Goal: Information Seeking & Learning: Learn about a topic

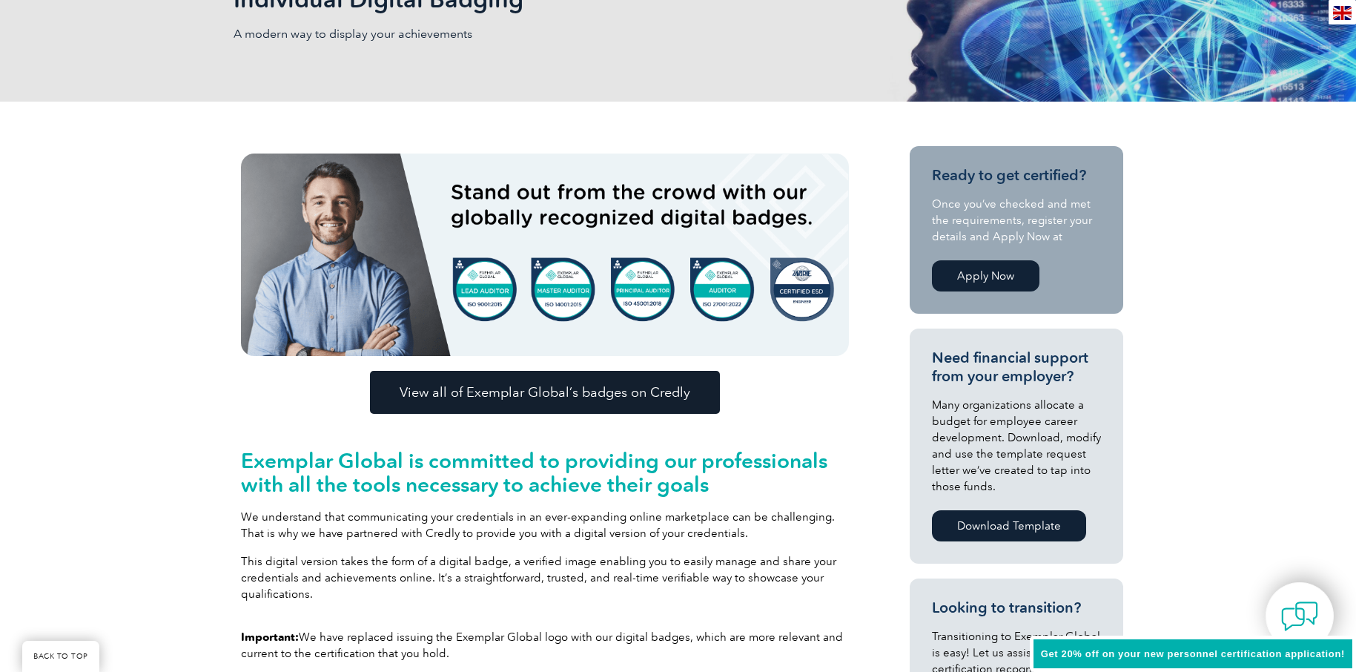
scroll to position [297, 0]
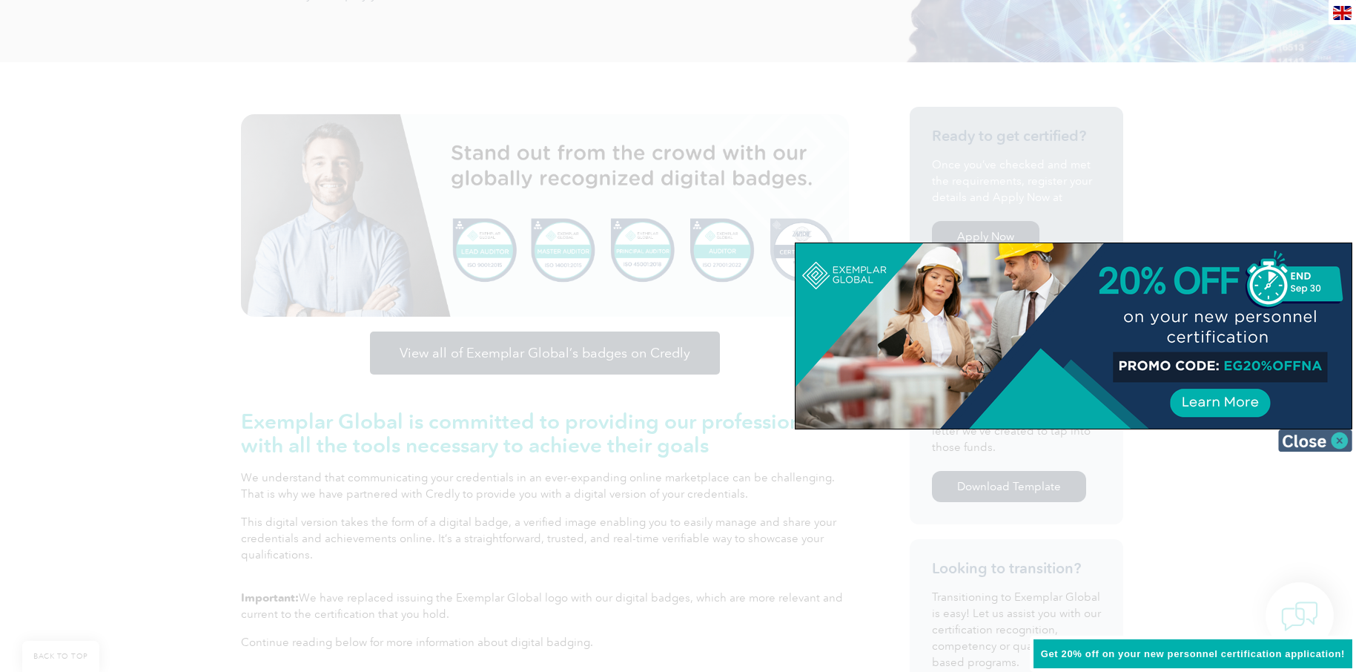
click at [1322, 442] on img at bounding box center [1315, 440] width 74 height 22
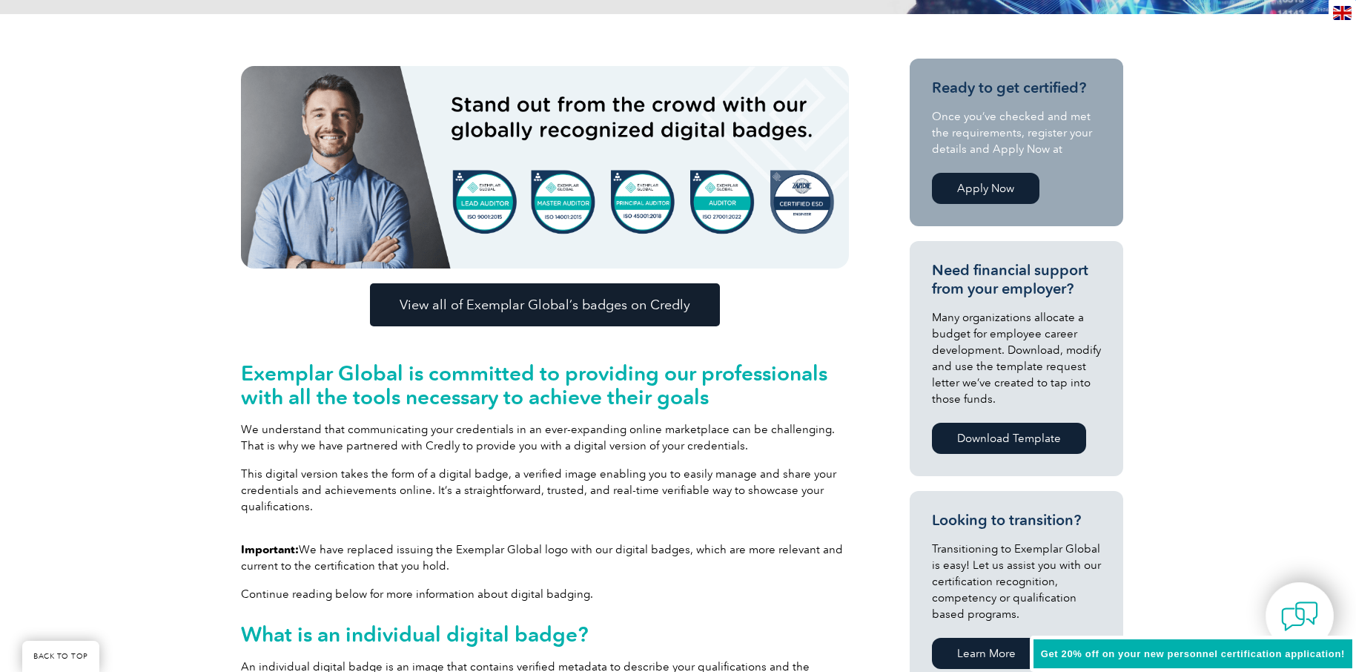
scroll to position [371, 0]
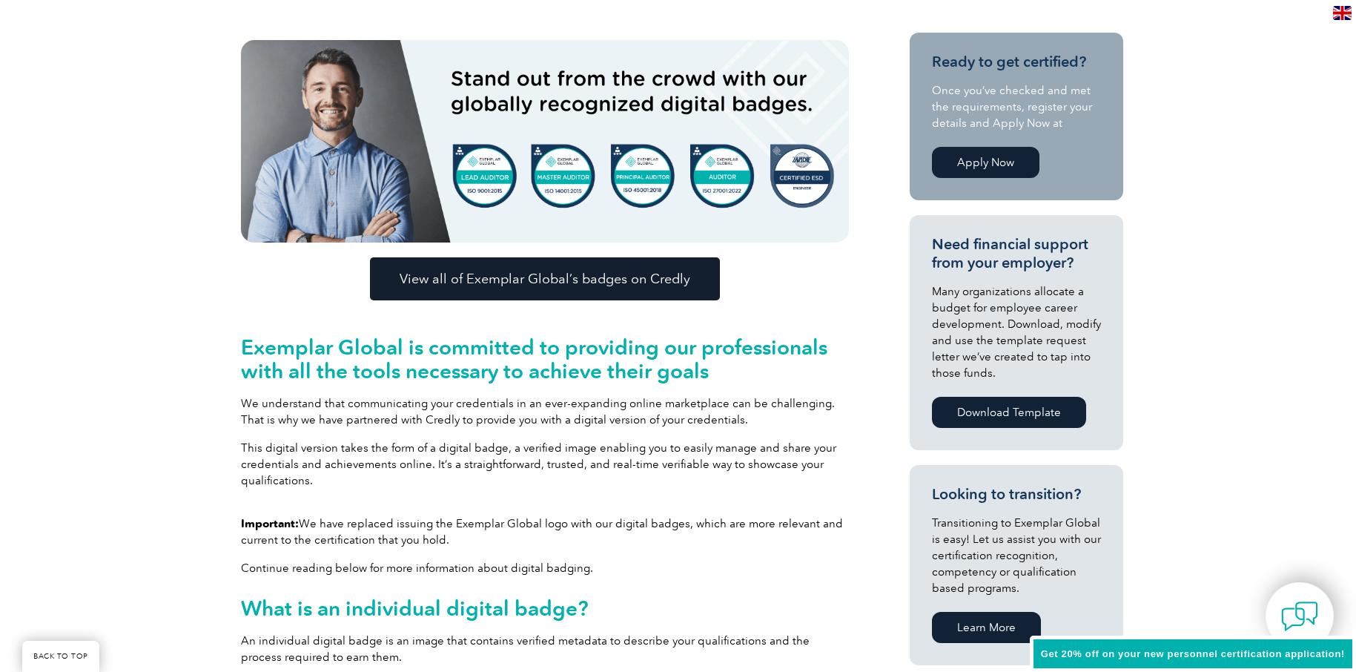
click at [512, 279] on span "View all of Exemplar Global’s badges on Credly" at bounding box center [545, 278] width 291 height 13
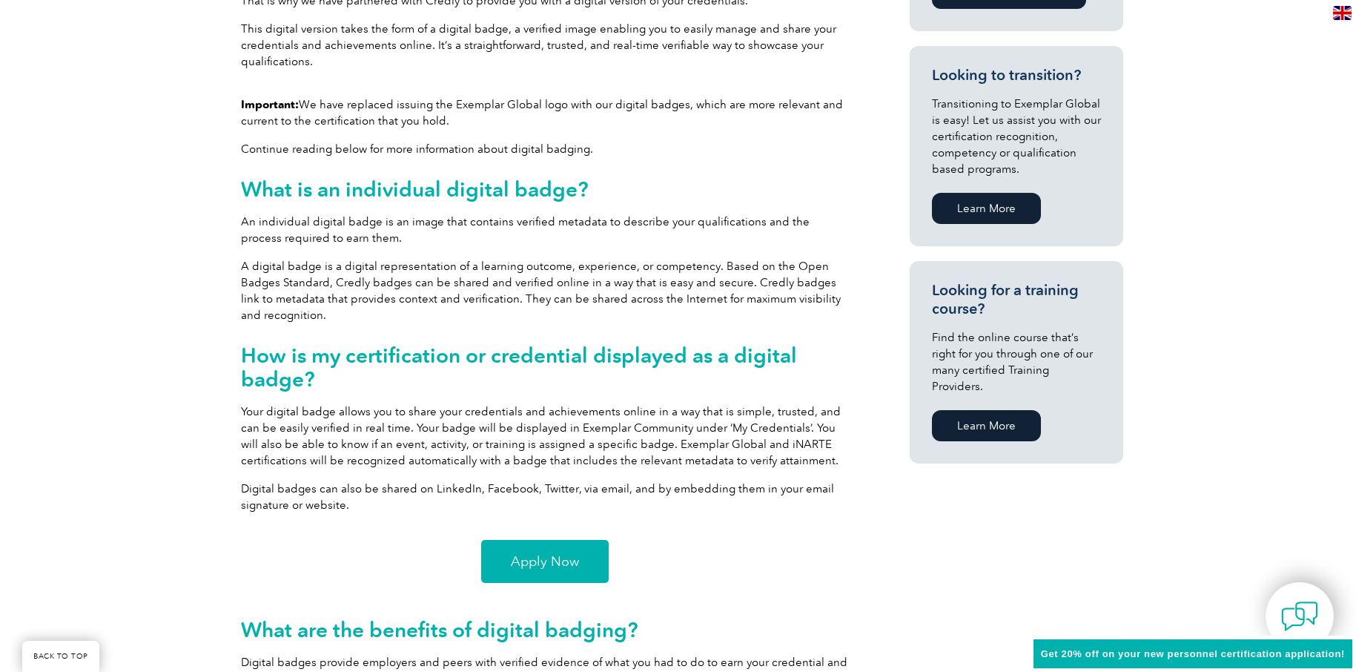
scroll to position [1038, 0]
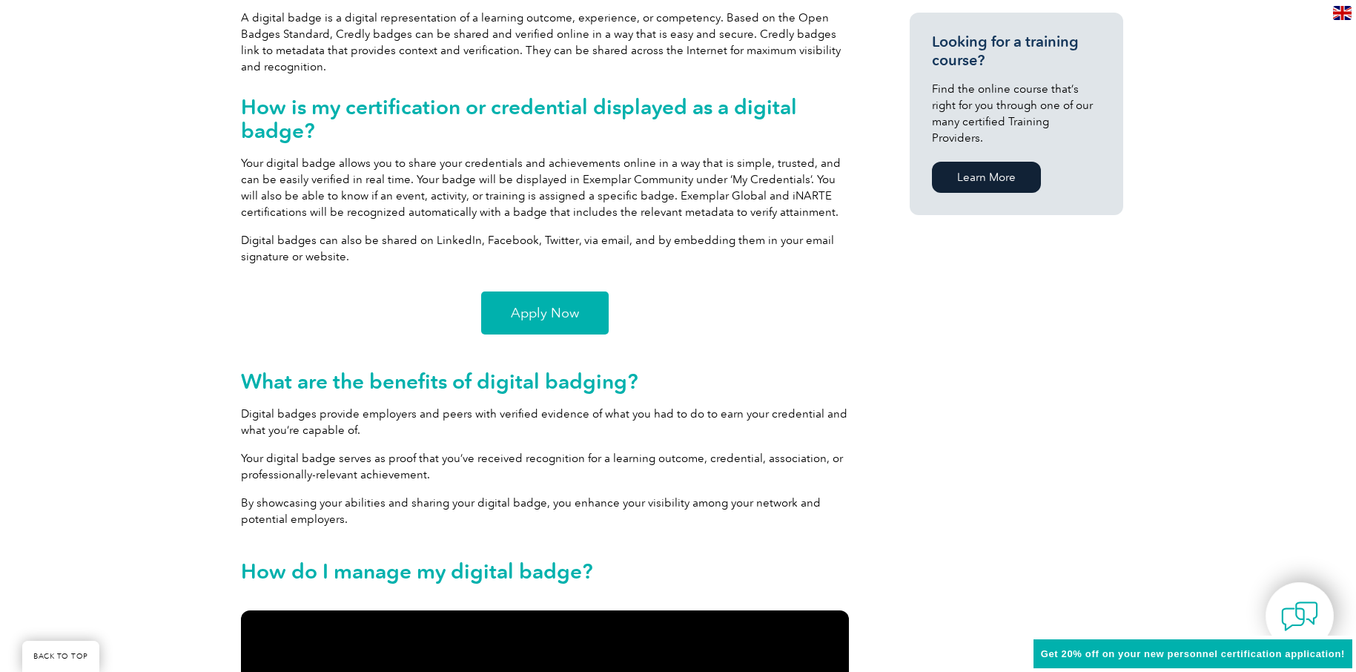
click at [509, 312] on link "Apply Now" at bounding box center [544, 312] width 127 height 43
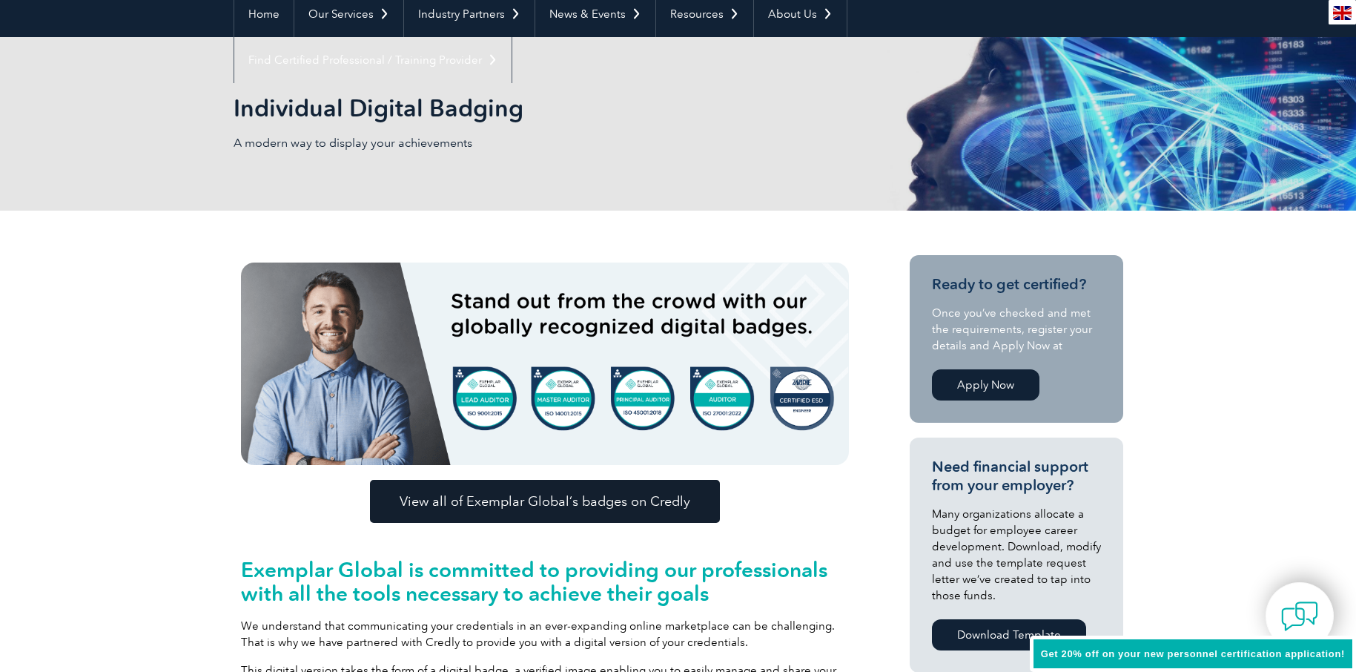
scroll to position [0, 0]
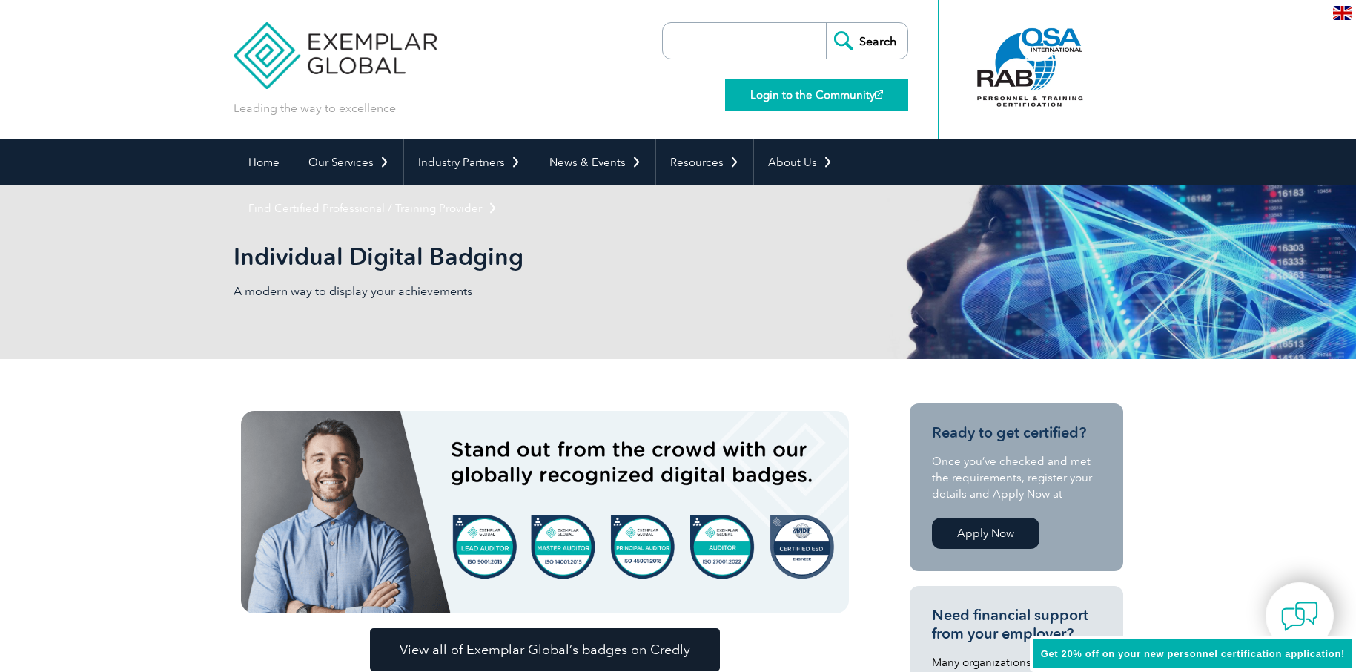
click at [787, 97] on link "Login to the Community" at bounding box center [816, 94] width 183 height 31
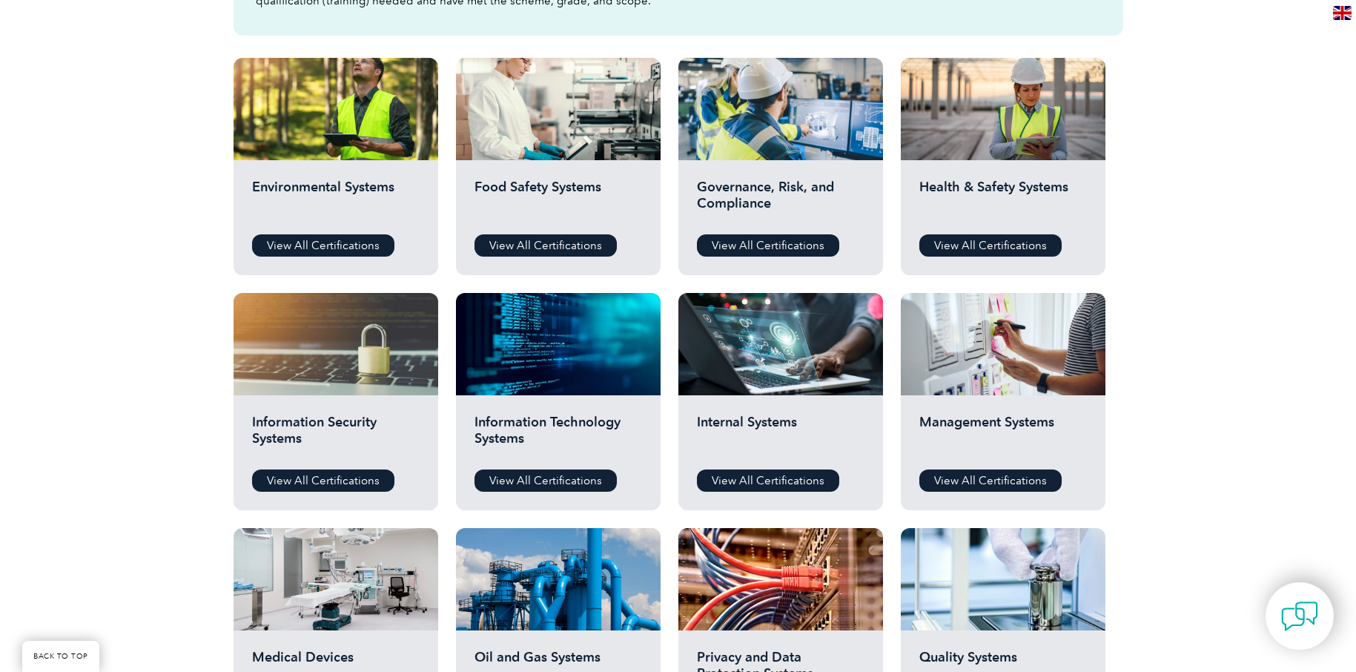
scroll to position [519, 0]
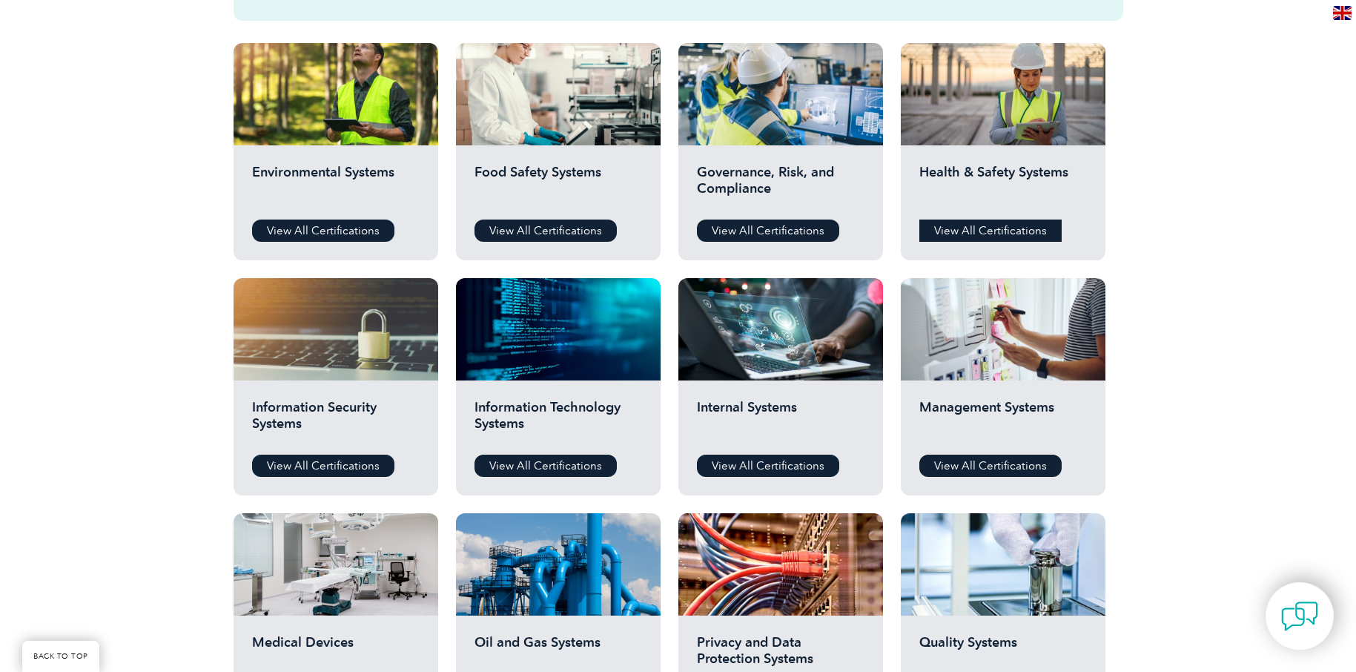
click at [984, 233] on link "View All Certifications" at bounding box center [990, 230] width 142 height 22
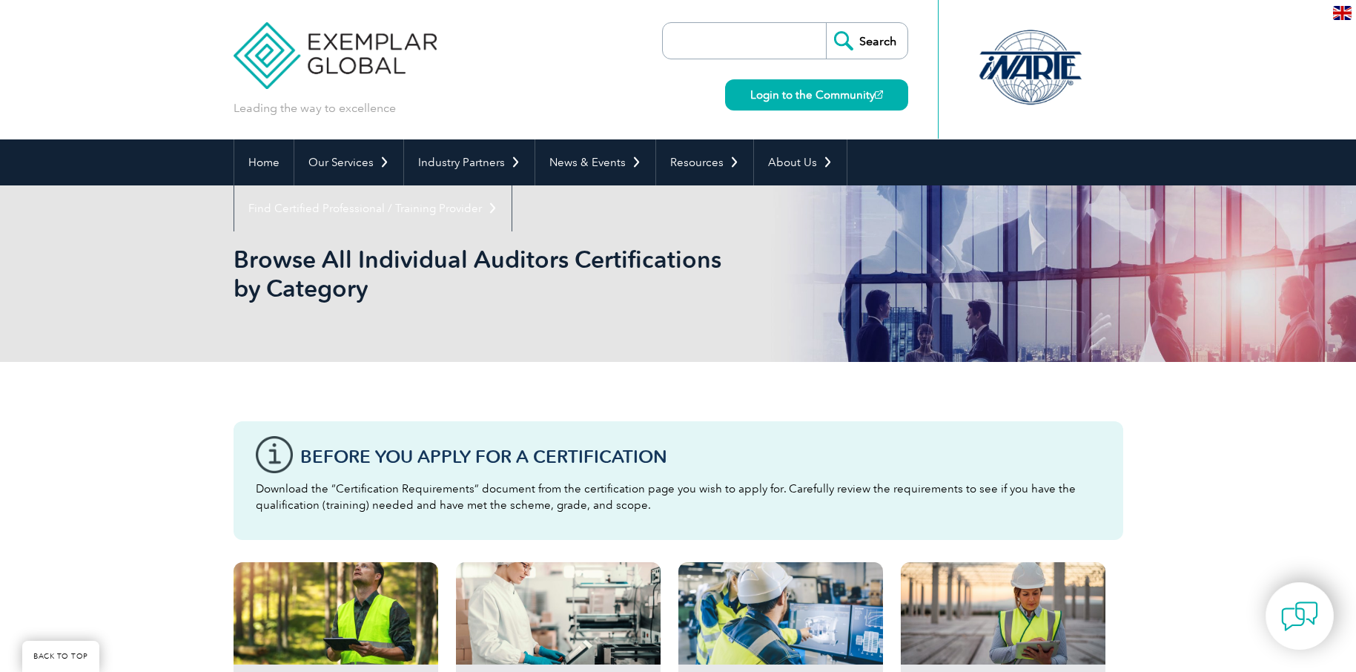
scroll to position [519, 0]
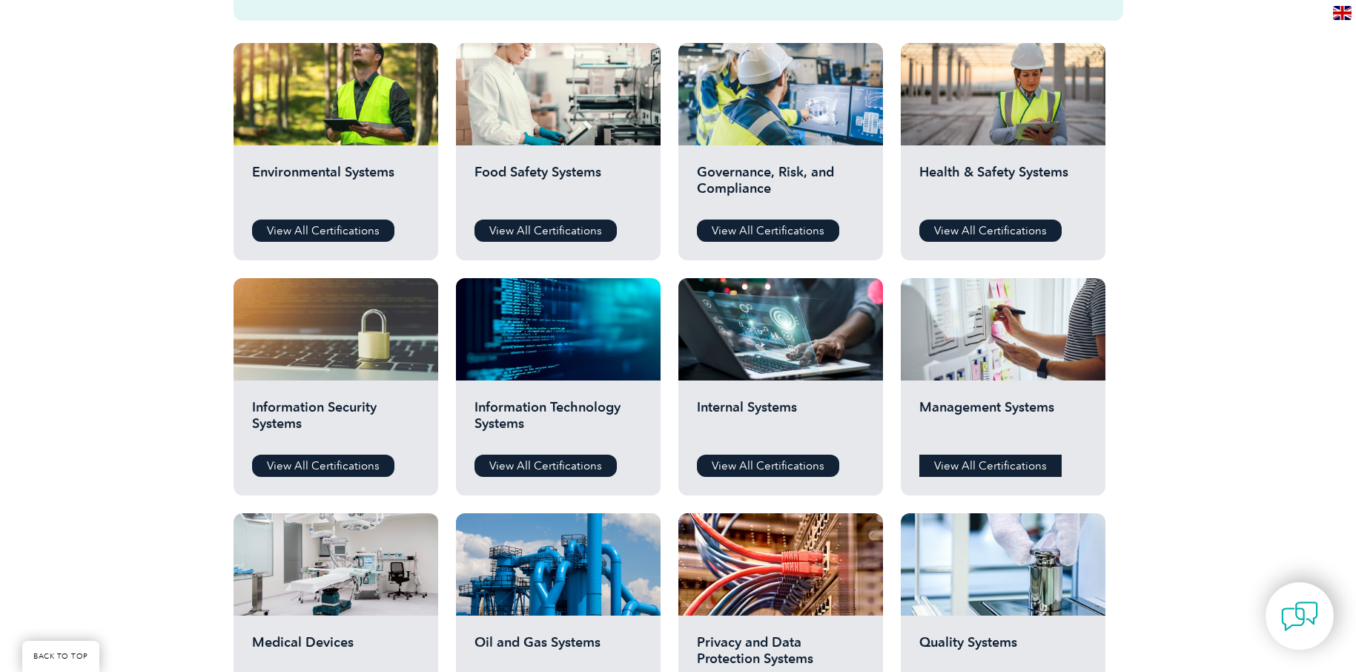
click at [974, 468] on link "View All Certifications" at bounding box center [990, 465] width 142 height 22
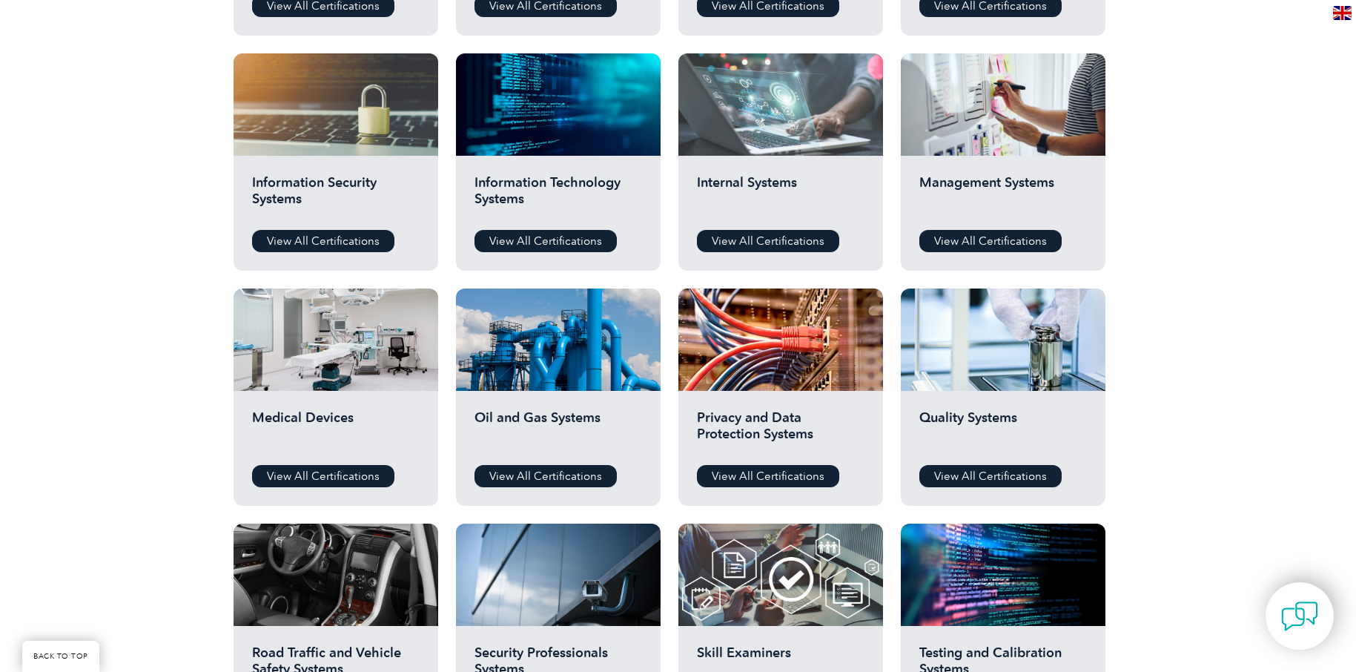
scroll to position [815, 0]
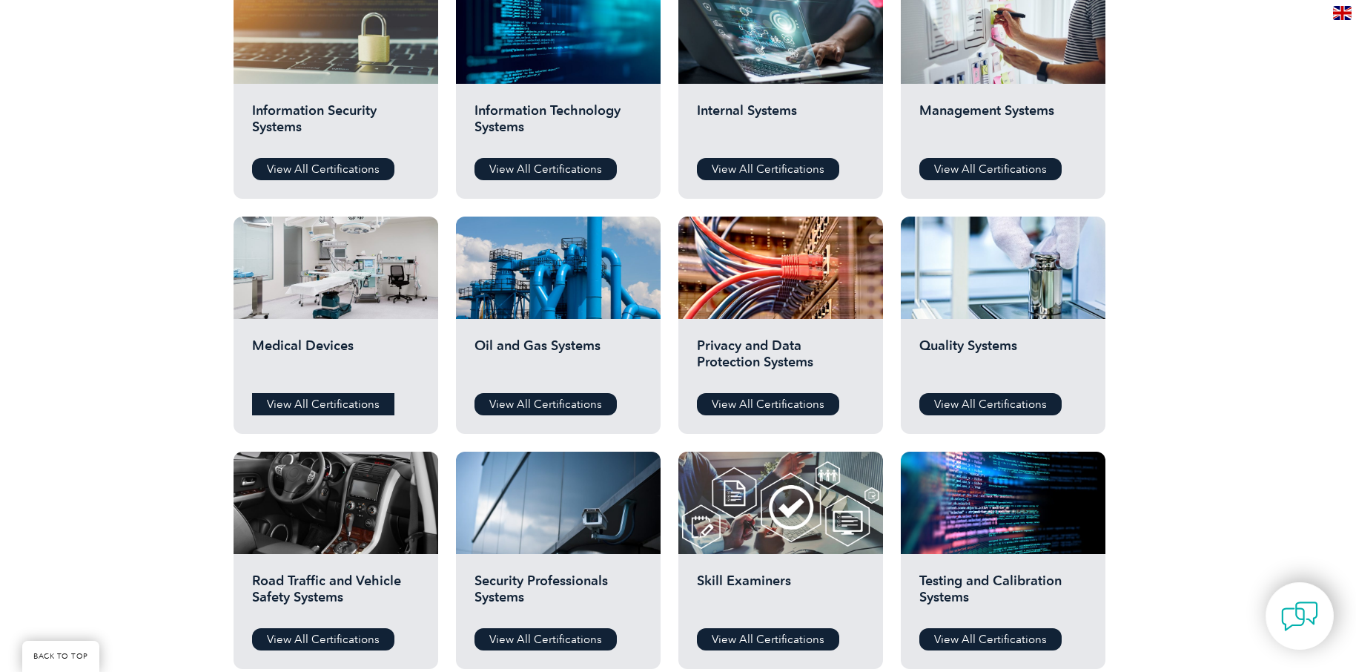
click at [321, 394] on link "View All Certifications" at bounding box center [323, 404] width 142 height 22
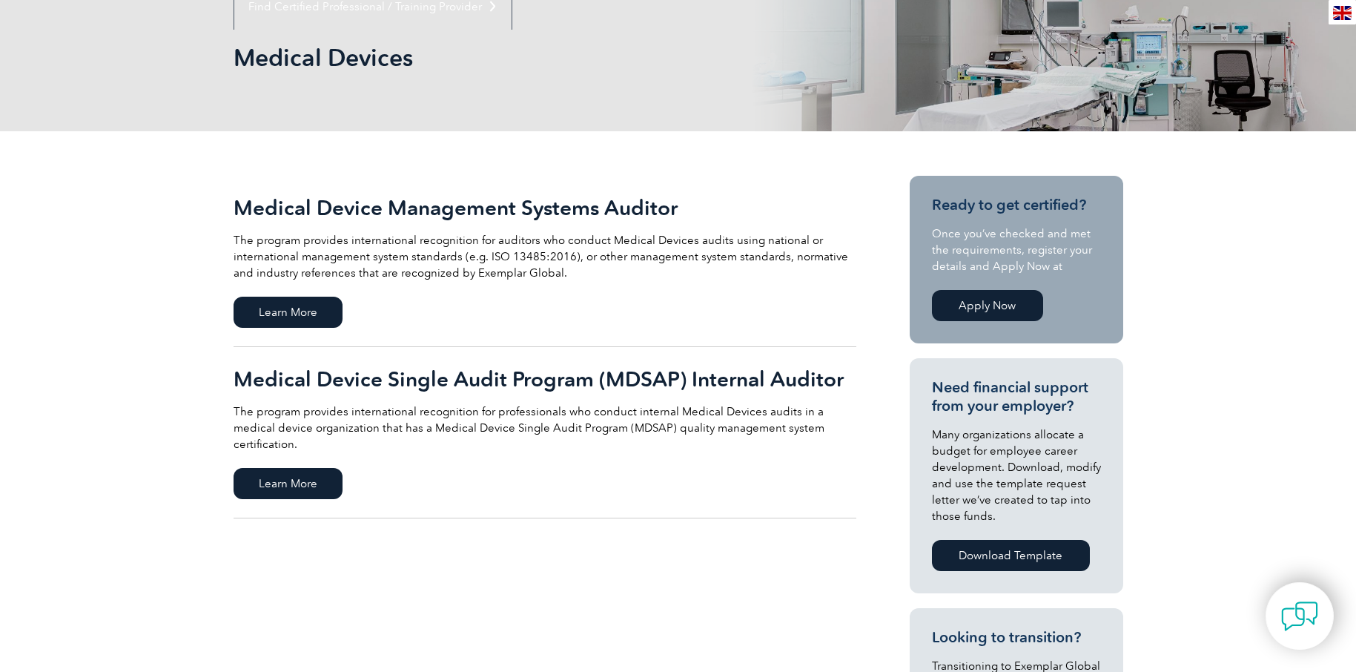
scroll to position [222, 0]
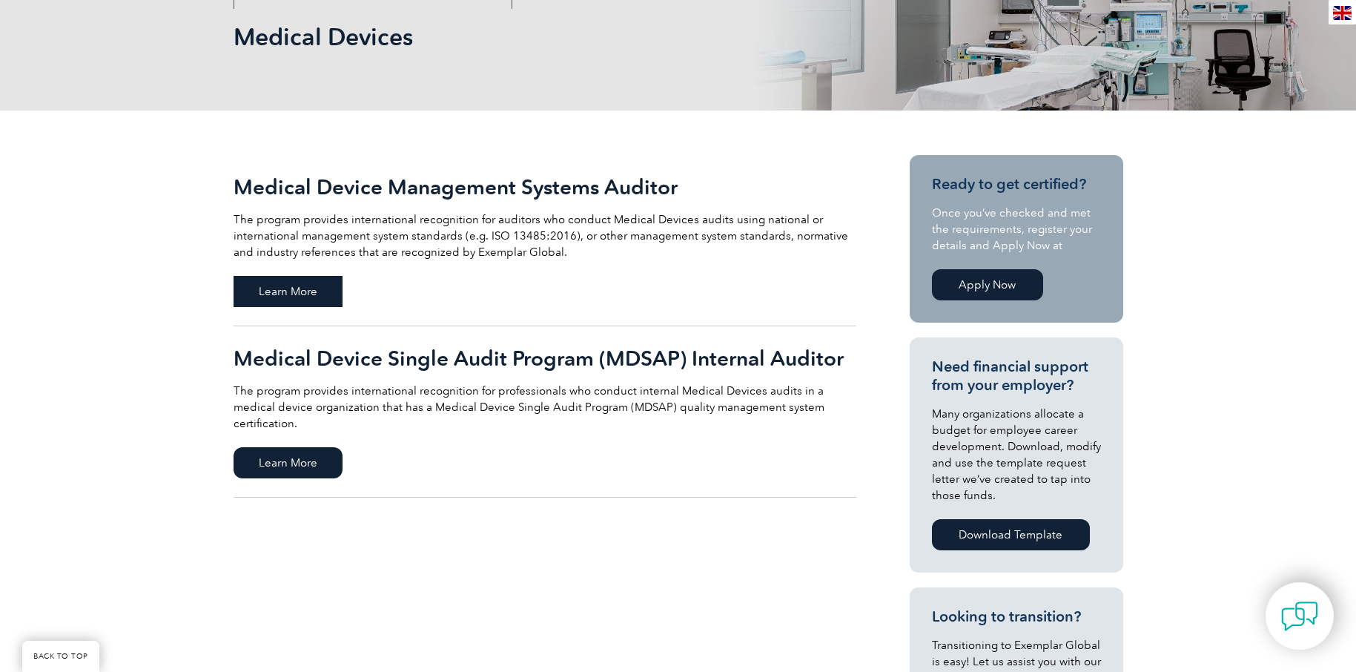
click at [279, 300] on span "Learn More" at bounding box center [287, 291] width 109 height 31
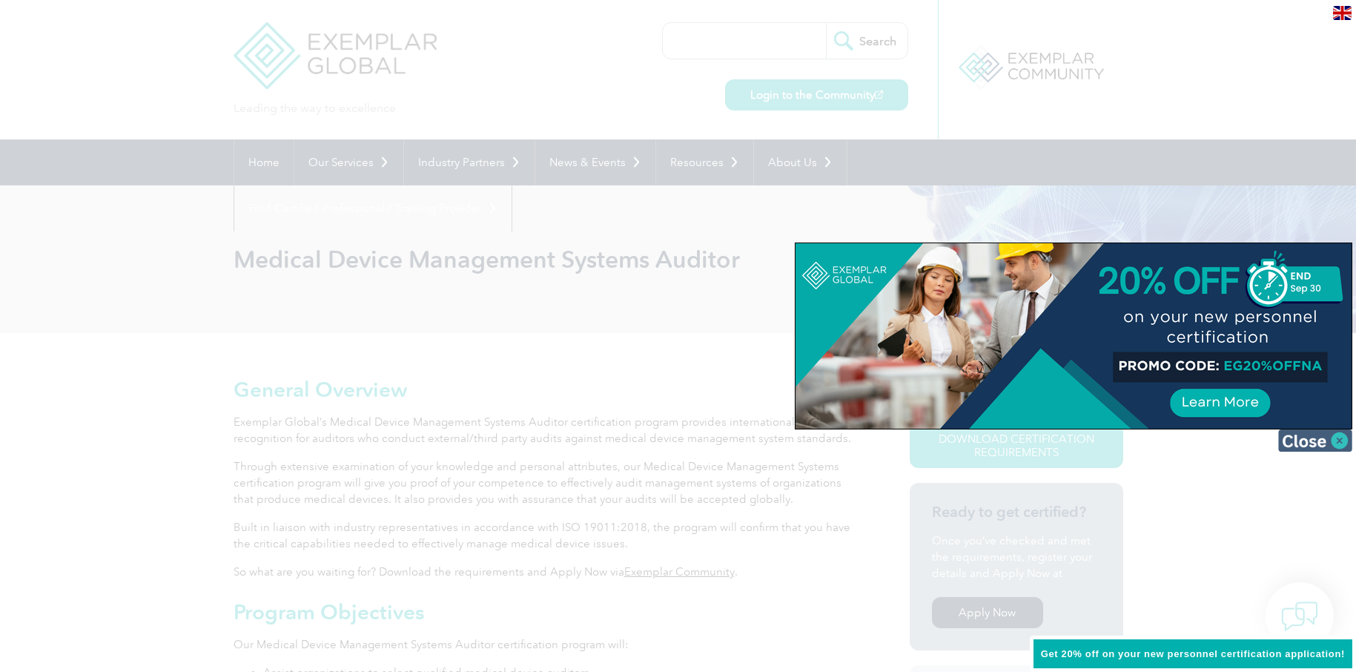
click at [1306, 442] on img at bounding box center [1315, 440] width 74 height 22
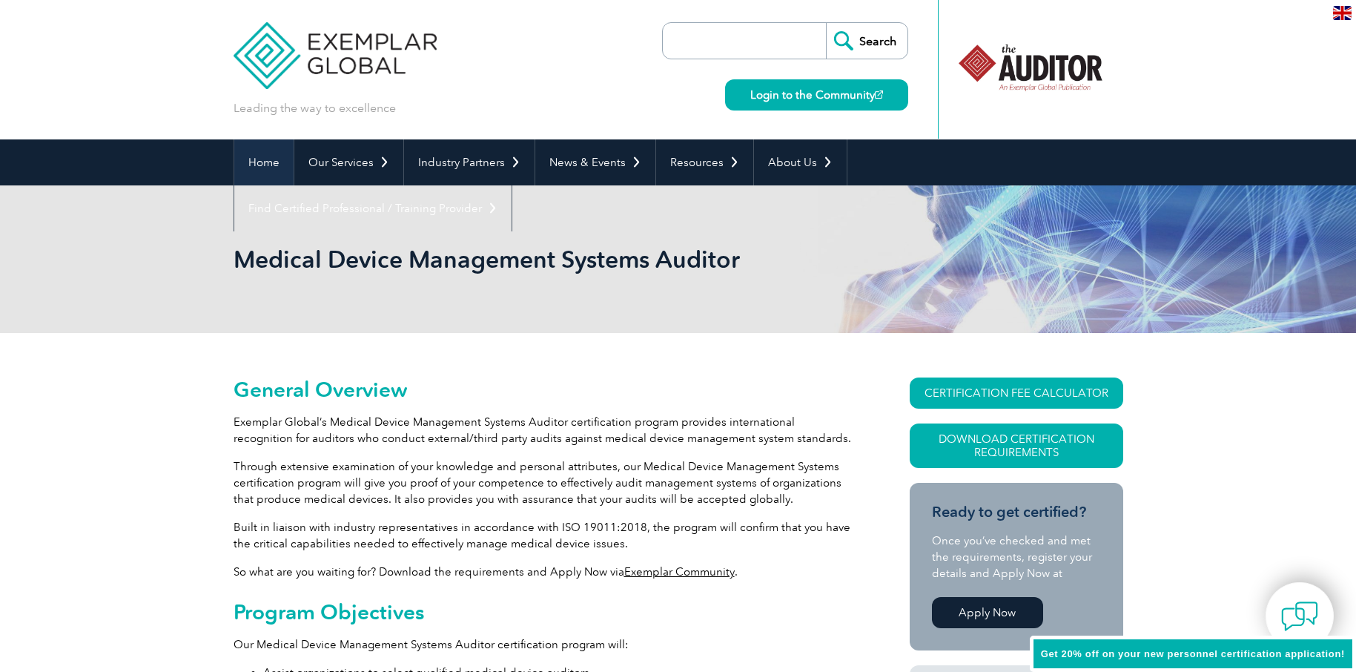
click at [263, 168] on link "Home" at bounding box center [263, 162] width 59 height 46
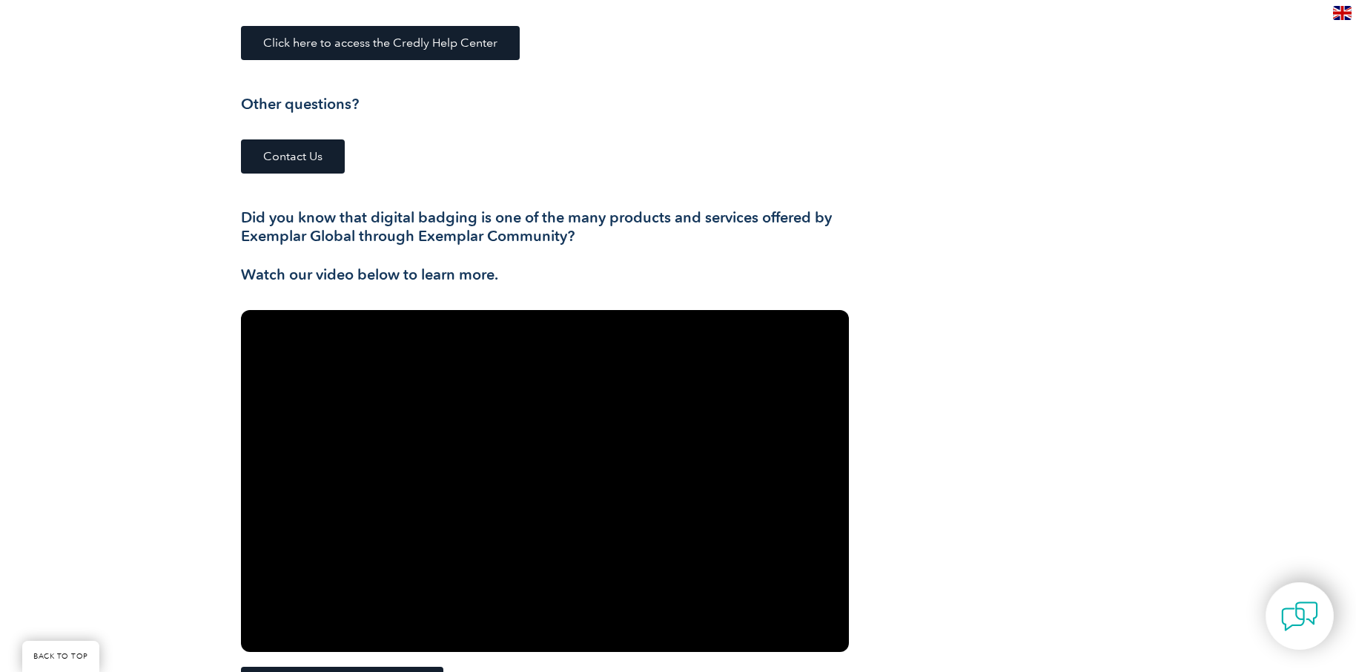
scroll to position [2446, 0]
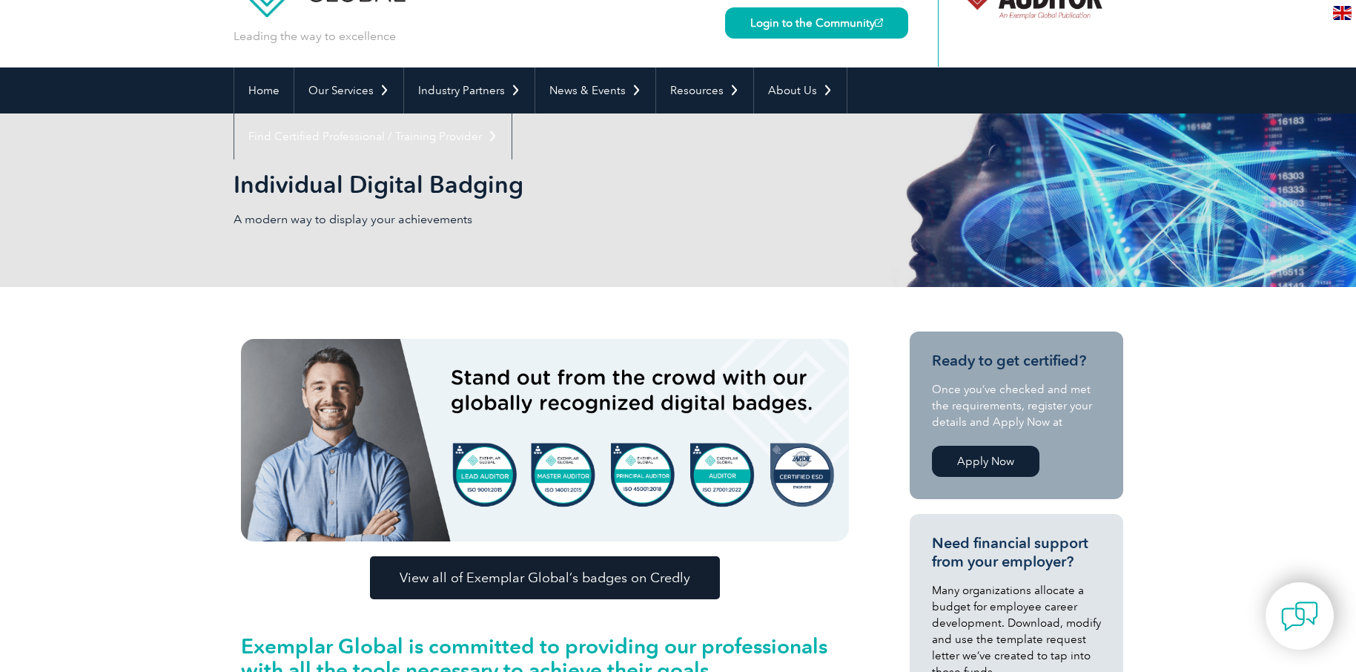
scroll to position [0, 0]
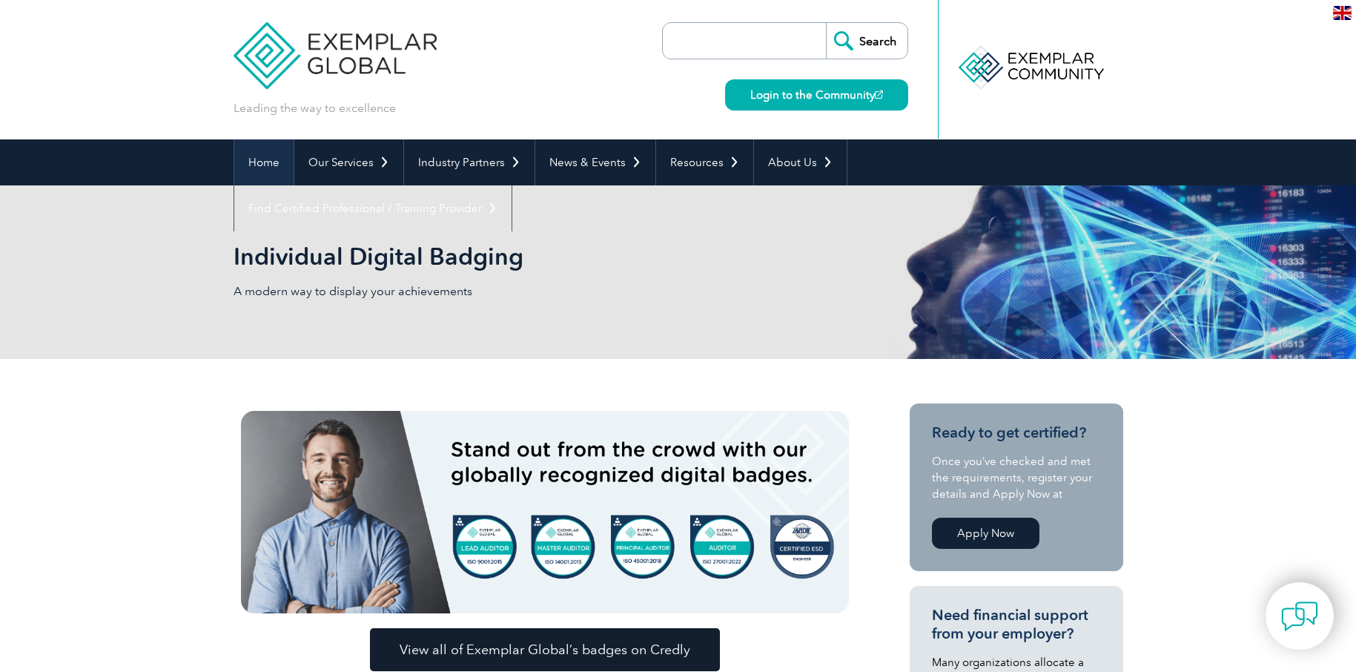
click at [251, 167] on link "Home" at bounding box center [263, 162] width 59 height 46
